Goal: Task Accomplishment & Management: Use online tool/utility

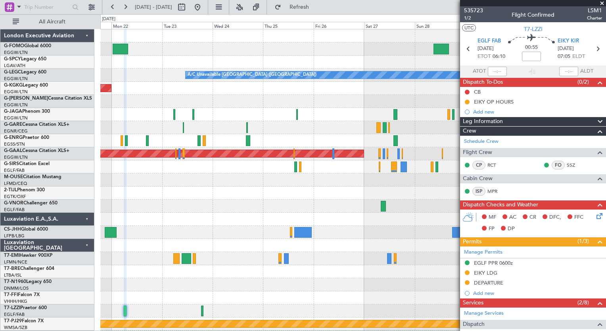
scroll to position [167, 0]
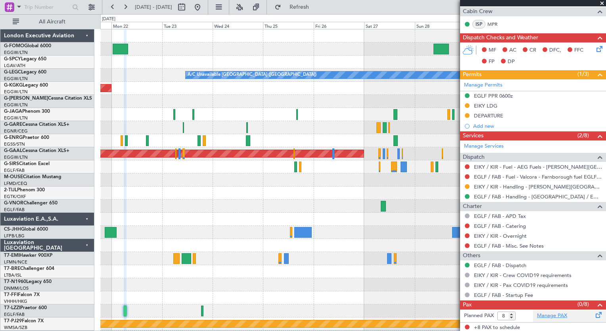
click at [555, 314] on link "Manage PAX" at bounding box center [552, 315] width 30 height 8
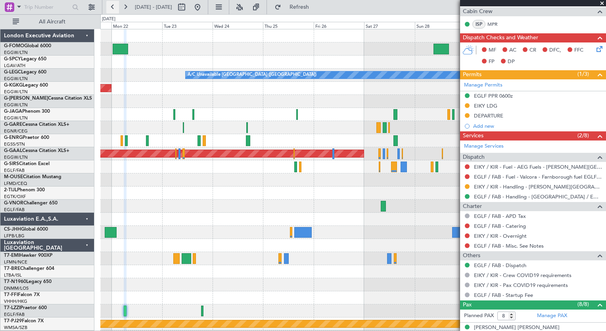
click at [111, 4] on button at bounding box center [112, 7] width 13 height 13
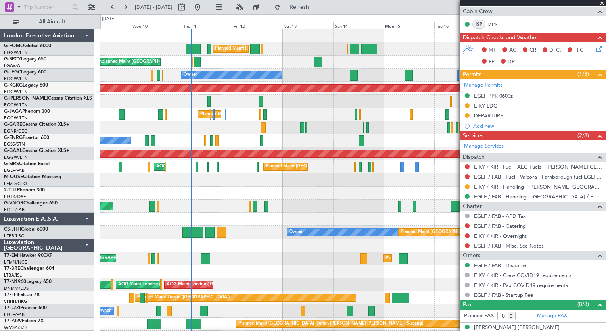
click at [305, 178] on div "Planned Maint [GEOGRAPHIC_DATA] ([GEOGRAPHIC_DATA]) Unplanned Maint [GEOGRAPHIC…" at bounding box center [352, 205] width 505 height 353
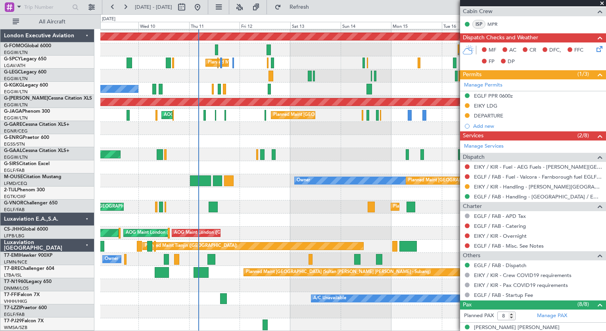
scroll to position [52, 0]
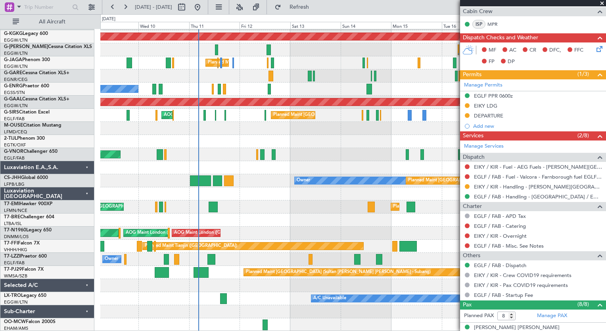
click at [250, 227] on div "Planned Maint [GEOGRAPHIC_DATA] ([GEOGRAPHIC_DATA]) Owner AOG Maint [GEOGRAPHIC…" at bounding box center [352, 154] width 505 height 353
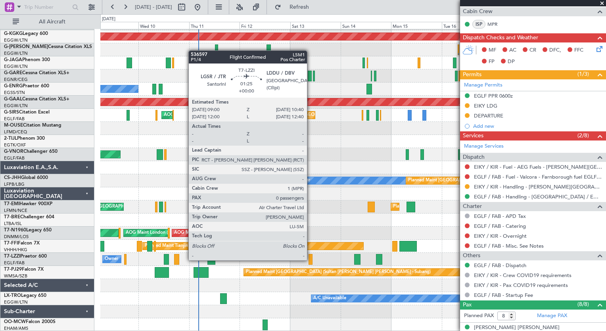
click at [310, 259] on div at bounding box center [310, 259] width 4 height 11
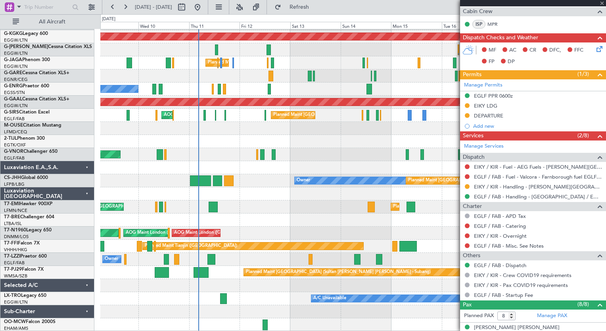
type input "0"
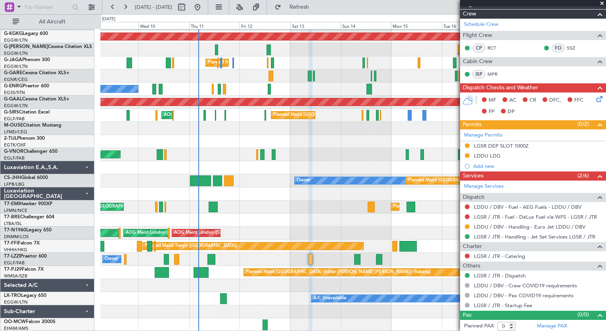
scroll to position [0, 0]
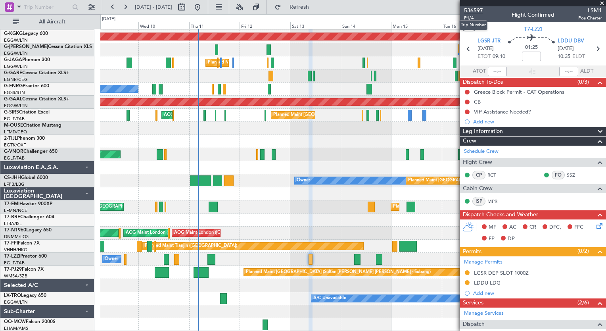
click at [475, 11] on span "536597" at bounding box center [473, 10] width 19 height 8
click at [313, 13] on fb-refresh-button "Refresh" at bounding box center [294, 7] width 55 height 14
click at [318, 13] on button "Refresh" at bounding box center [295, 7] width 48 height 13
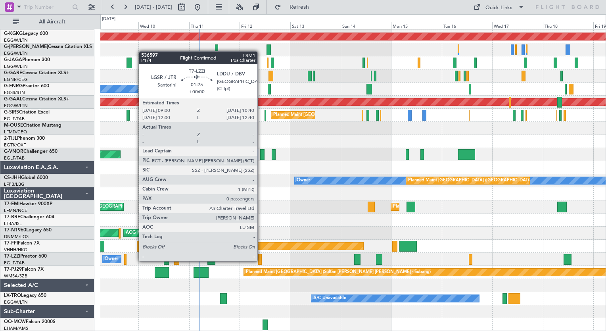
click at [261, 260] on div at bounding box center [260, 259] width 4 height 11
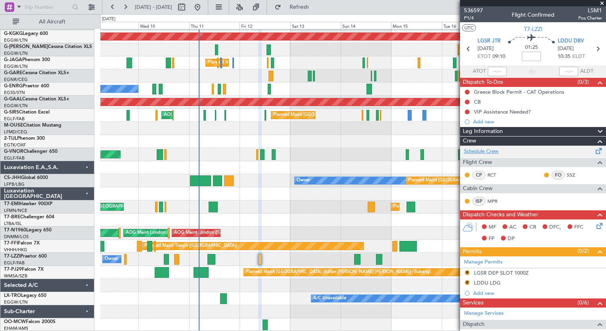
click at [489, 154] on link "Schedule Crew" at bounding box center [481, 151] width 34 height 8
click at [310, 11] on button "Refresh" at bounding box center [295, 7] width 48 height 13
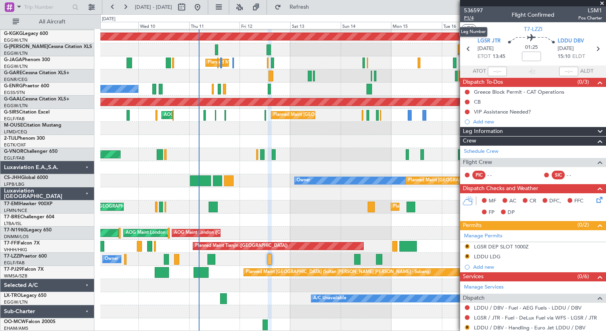
click at [473, 21] on span "P1/4" at bounding box center [473, 18] width 19 height 7
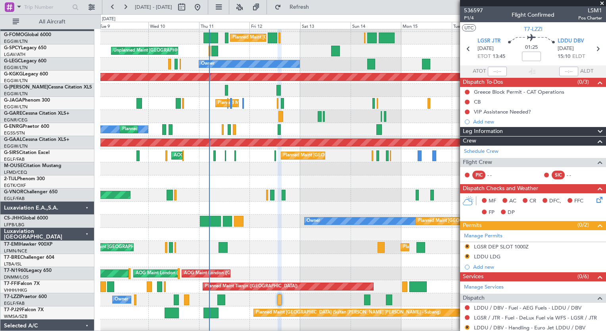
scroll to position [10, 0]
click at [321, 85] on div at bounding box center [352, 90] width 505 height 13
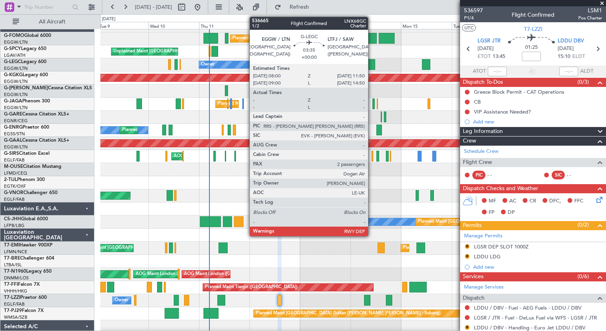
click at [371, 66] on div at bounding box center [371, 64] width 8 height 11
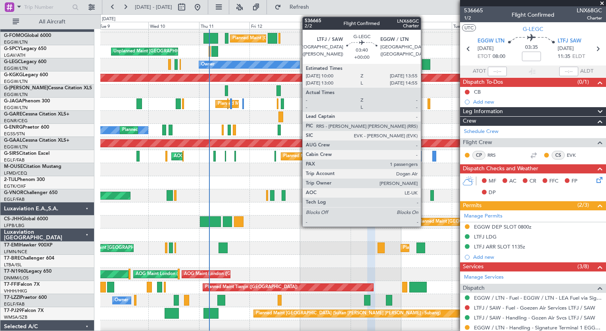
click at [424, 66] on div at bounding box center [426, 64] width 8 height 11
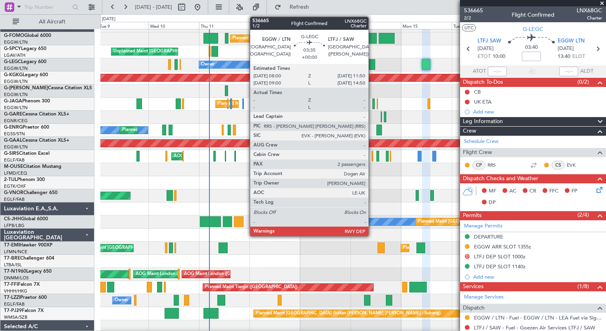
click at [372, 66] on div at bounding box center [371, 64] width 8 height 11
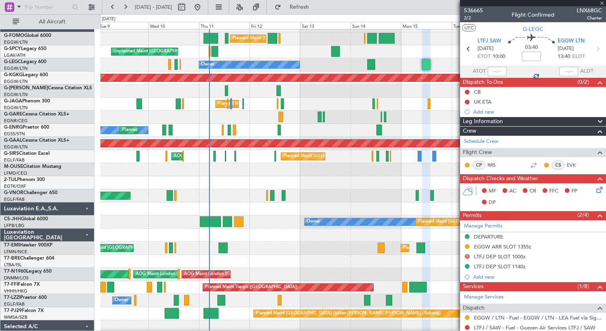
type input "2"
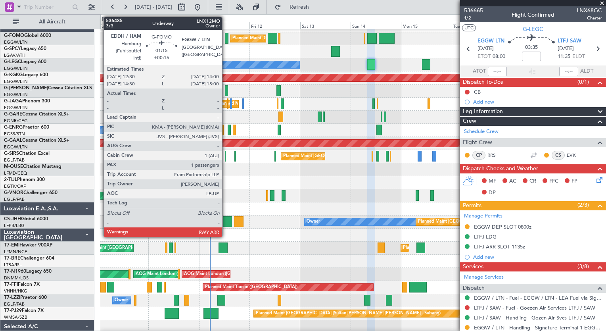
click at [225, 39] on div at bounding box center [226, 38] width 3 height 11
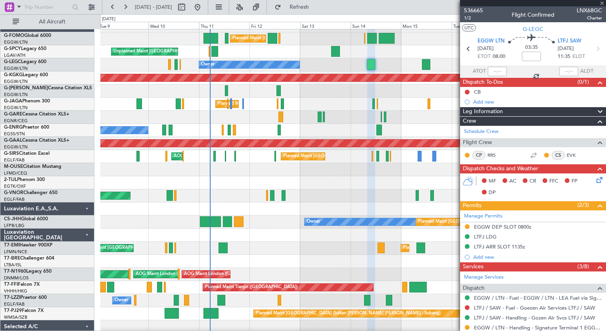
type input "+00:15"
type input "1"
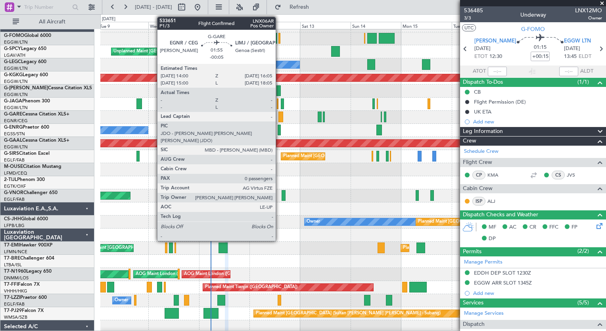
click at [279, 114] on div at bounding box center [280, 116] width 5 height 11
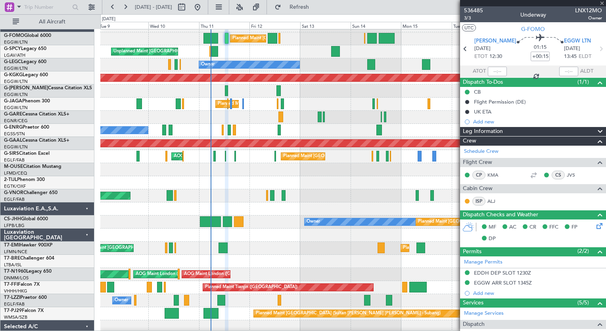
type input "-00:05"
type input "0"
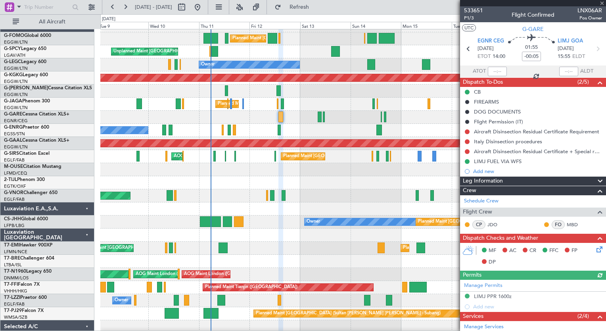
scroll to position [130, 0]
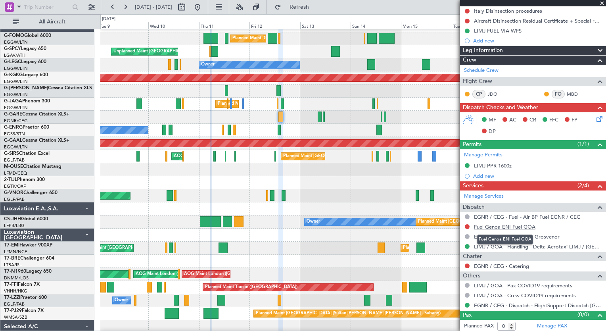
click at [512, 227] on link "Fuel Genoa ENI Fuel GOA" at bounding box center [504, 226] width 61 height 7
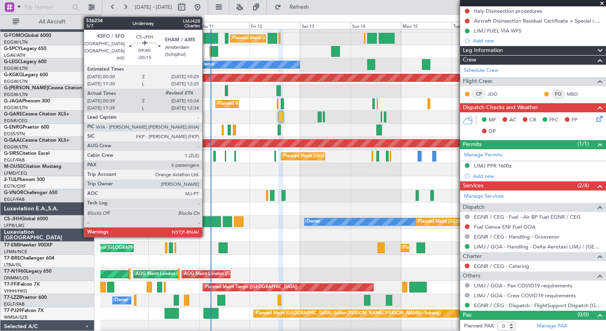
click at [206, 221] on div at bounding box center [210, 221] width 21 height 11
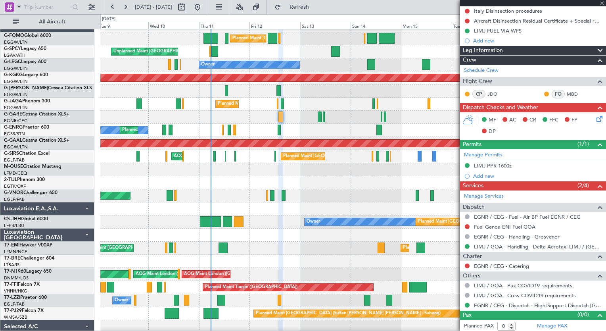
type input "-00:15"
type input "00:49"
type input "6"
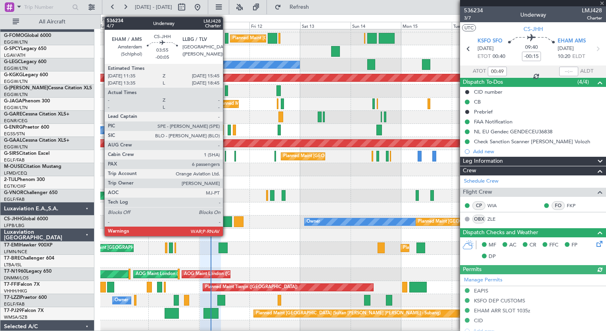
click at [226, 221] on div at bounding box center [227, 221] width 9 height 11
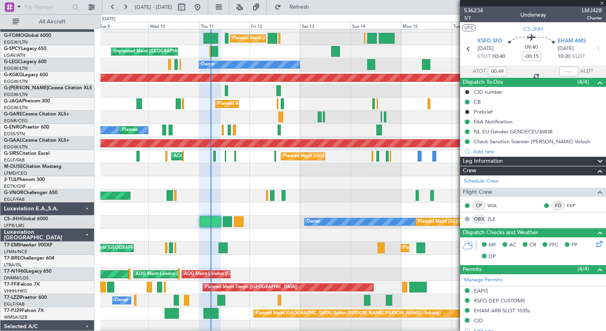
type input "-00:05"
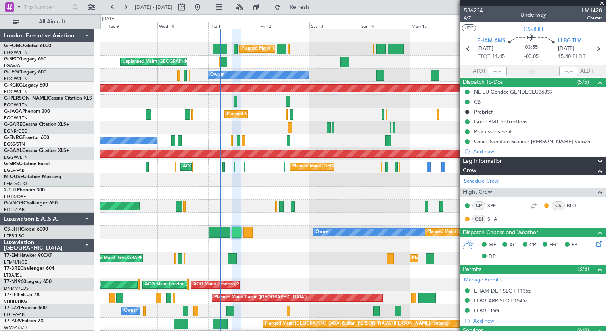
click at [260, 121] on div "Planned Maint [GEOGRAPHIC_DATA] ([GEOGRAPHIC_DATA]) Planned Maint [GEOGRAPHIC_D…" at bounding box center [352, 205] width 505 height 353
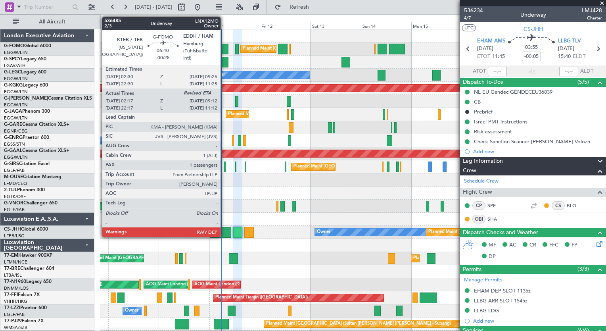
click at [224, 47] on div at bounding box center [221, 49] width 15 height 11
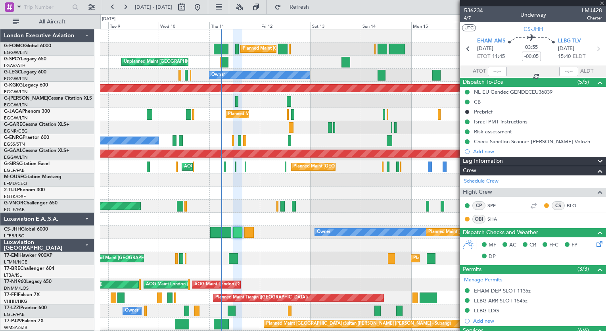
type input "-00:25"
type input "02:17"
type input "1"
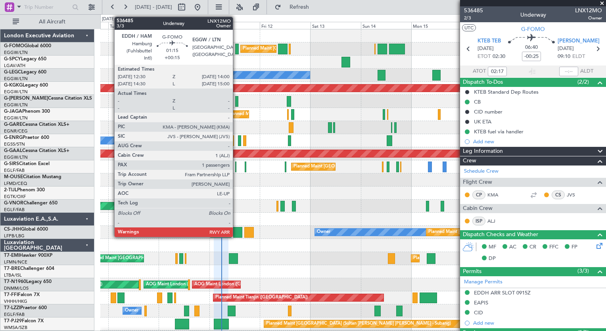
click at [236, 50] on div at bounding box center [236, 49] width 3 height 11
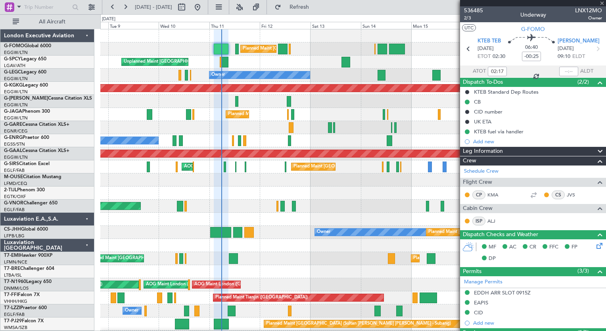
type input "+00:15"
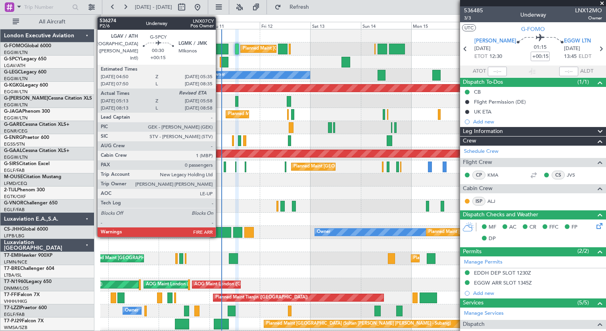
click at [220, 63] on div at bounding box center [221, 62] width 2 height 11
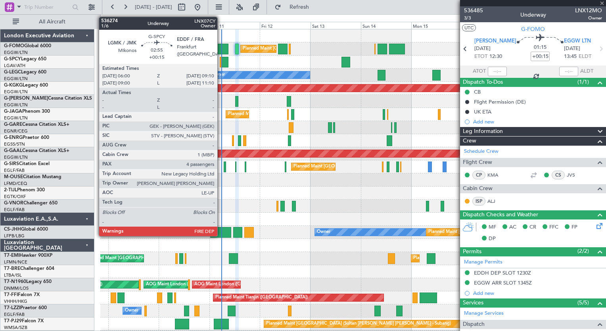
type input "05:13"
type input "0"
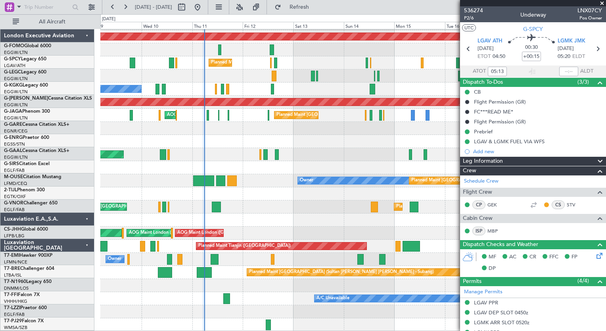
click at [217, 43] on div at bounding box center [352, 49] width 505 height 13
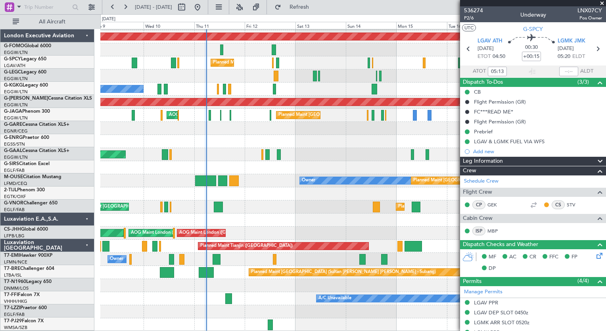
scroll to position [52, 0]
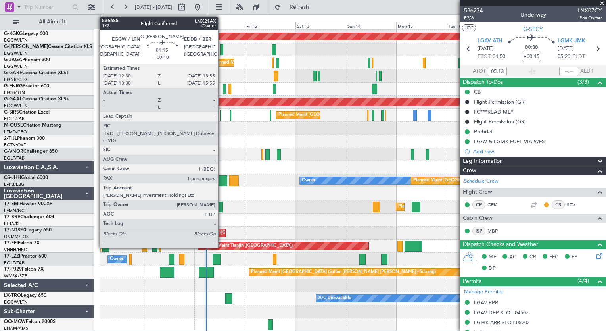
click at [222, 50] on div at bounding box center [221, 49] width 3 height 11
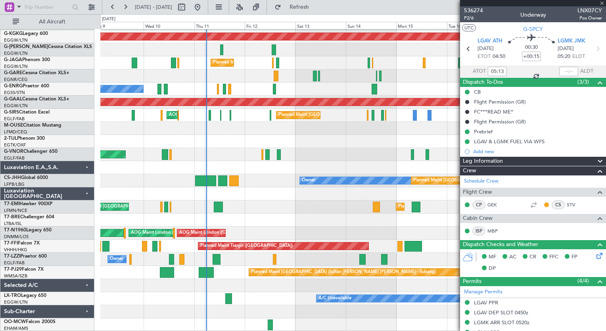
type input "-00:10"
type input "1"
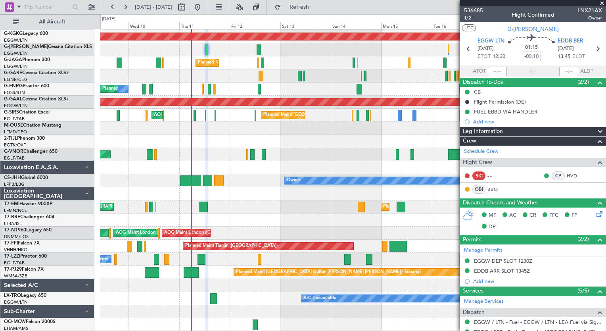
click at [241, 156] on div "Planned Maint [GEOGRAPHIC_DATA] ([GEOGRAPHIC_DATA]) Owner AOG Maint [GEOGRAPHIC…" at bounding box center [352, 154] width 505 height 353
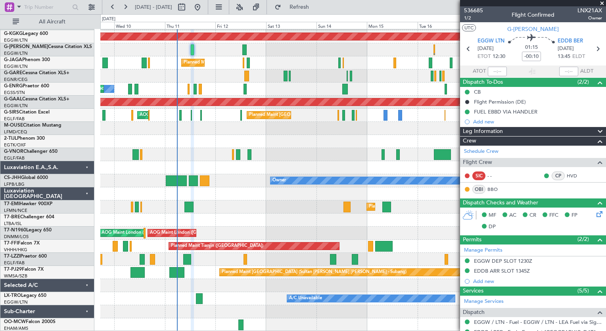
click at [217, 184] on div "Planned Maint [GEOGRAPHIC_DATA] ([GEOGRAPHIC_DATA]) Owner AOG Maint [GEOGRAPHIC…" at bounding box center [352, 154] width 505 height 353
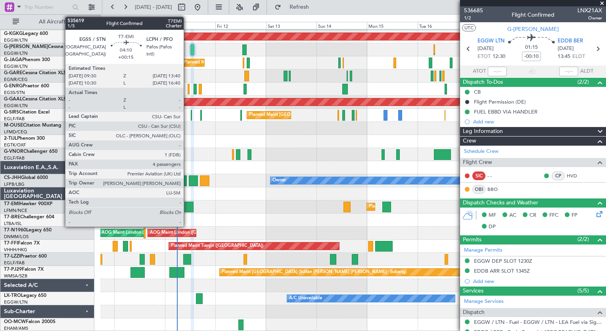
click at [187, 205] on div at bounding box center [188, 206] width 9 height 11
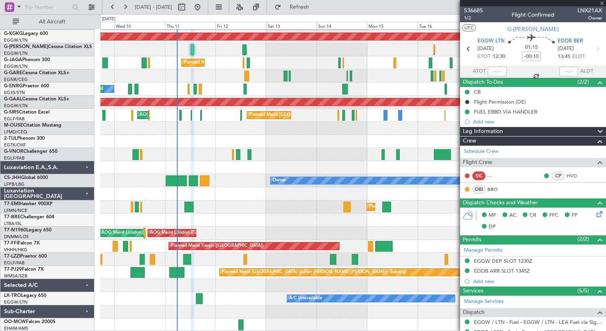
type input "+00:15"
type input "4"
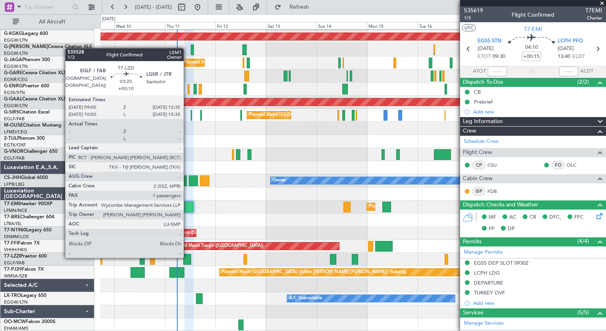
click at [187, 257] on div at bounding box center [187, 259] width 8 height 11
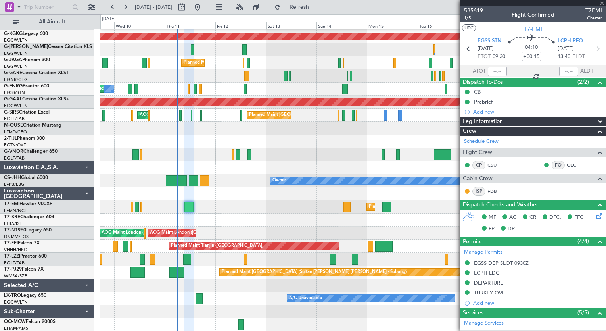
type input "+00:10"
type input "1"
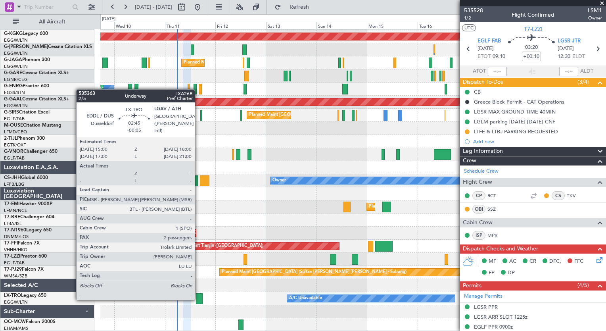
click at [198, 299] on div at bounding box center [199, 298] width 6 height 11
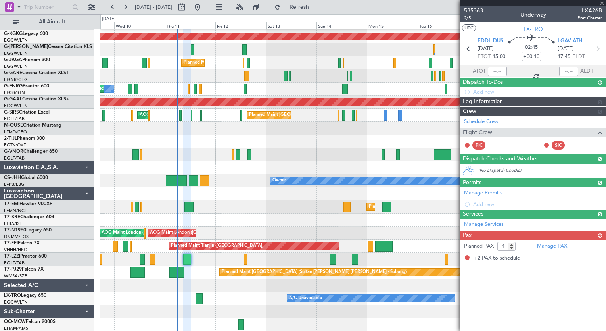
type input "-00:05"
type input "2"
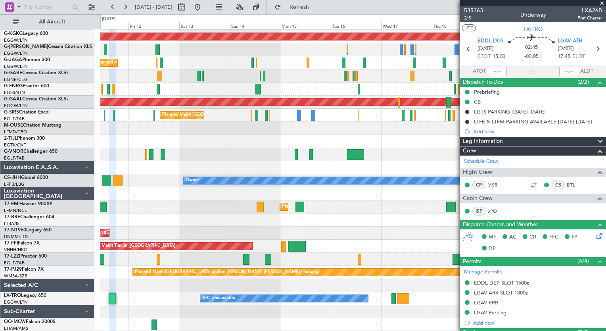
click at [238, 287] on div "Planned Maint [GEOGRAPHIC_DATA] ([GEOGRAPHIC_DATA]) Owner A/C Unavailable [GEOG…" at bounding box center [352, 154] width 505 height 353
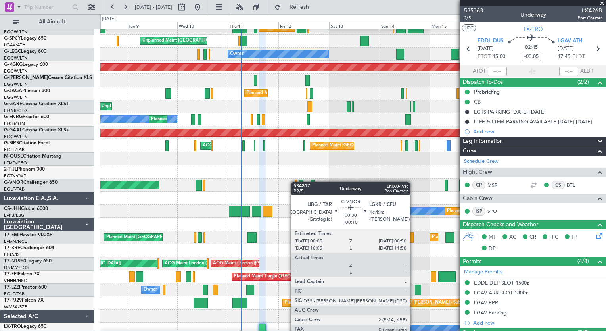
click at [295, 180] on div at bounding box center [296, 185] width 2 height 11
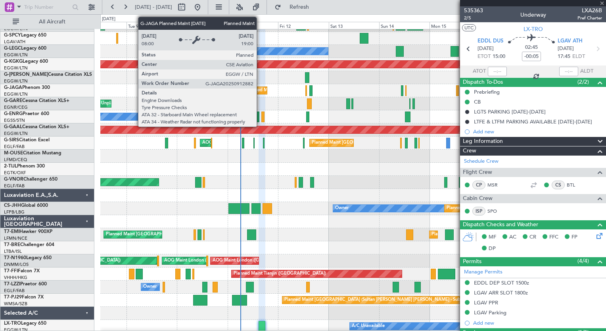
type input "-00:10"
type input "0"
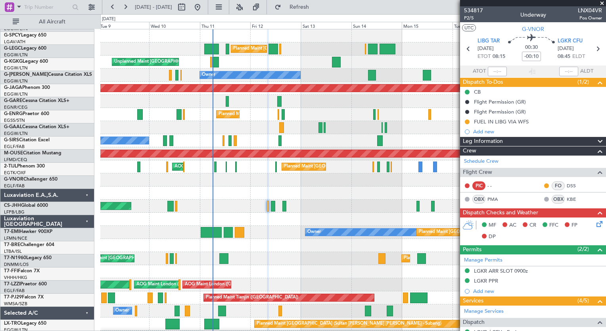
scroll to position [0, 0]
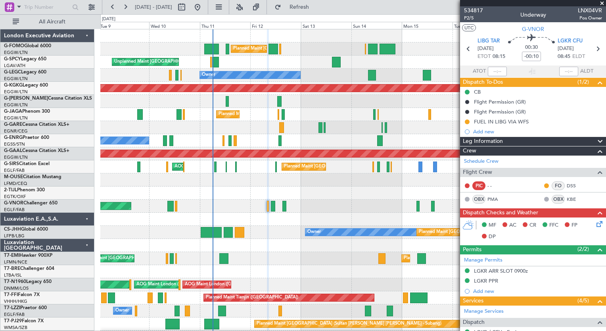
click at [182, 215] on div "Planned Maint [GEOGRAPHIC_DATA] ([GEOGRAPHIC_DATA]) Planned Maint [GEOGRAPHIC_D…" at bounding box center [352, 205] width 505 height 353
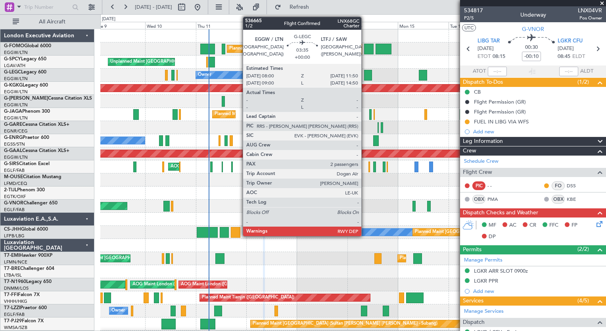
click at [365, 72] on div at bounding box center [368, 75] width 8 height 11
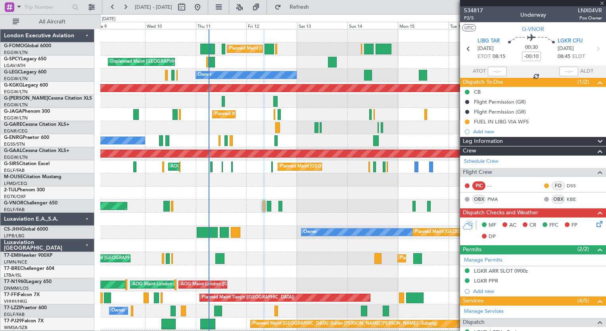
type input "2"
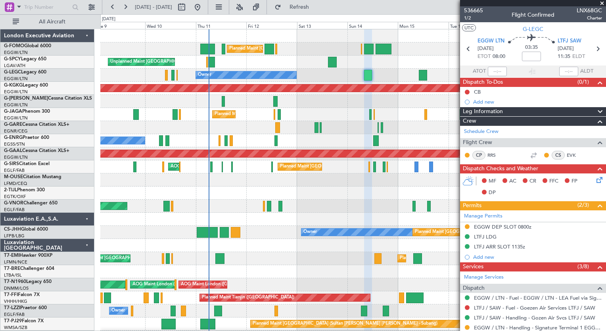
scroll to position [146, 0]
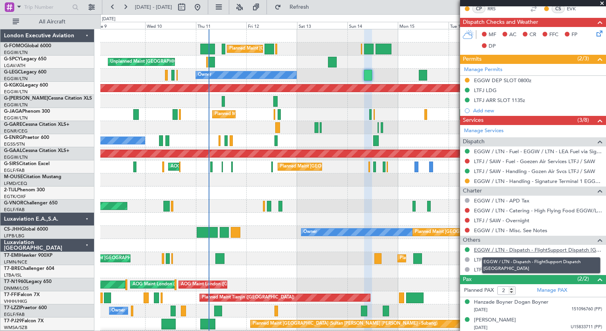
click at [557, 247] on link "EGGW / LTN - Dispatch - FlightSupport Dispatch [GEOGRAPHIC_DATA]" at bounding box center [538, 249] width 128 height 7
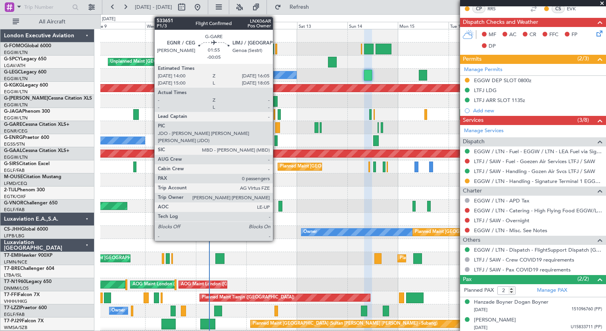
click at [276, 126] on div at bounding box center [277, 127] width 5 height 11
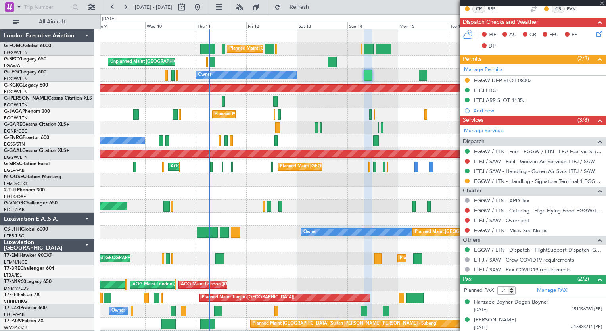
type input "-00:05"
type input "0"
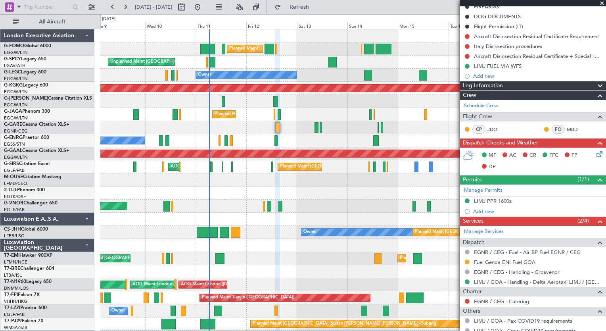
scroll to position [130, 0]
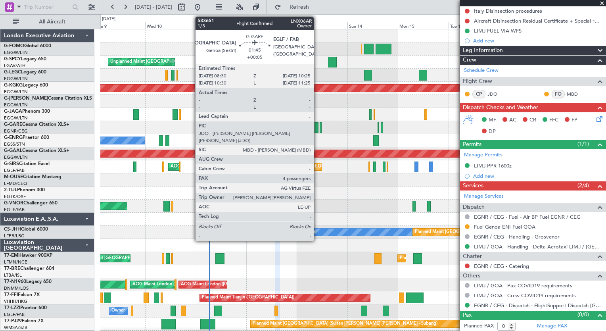
click at [317, 130] on div at bounding box center [316, 127] width 4 height 11
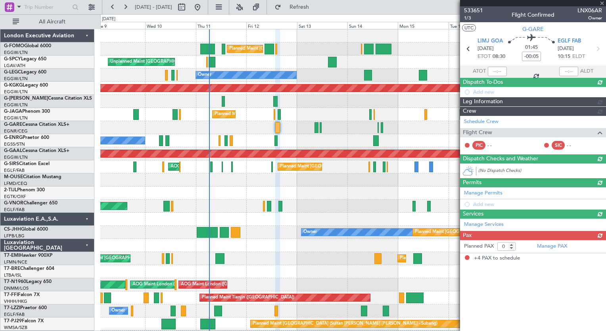
type input "+00:05"
type input "4"
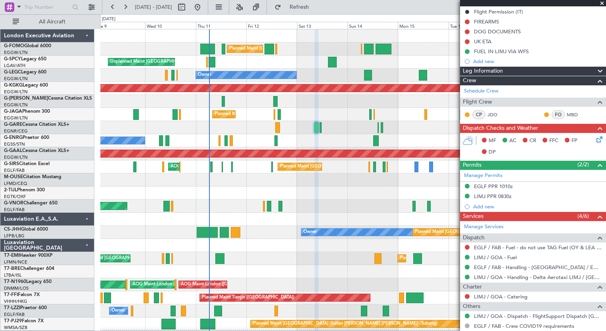
scroll to position [100, 0]
